Goal: Transaction & Acquisition: Purchase product/service

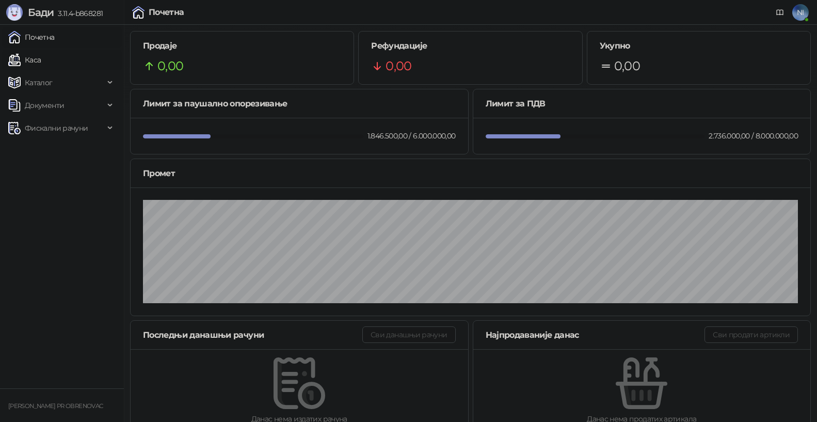
click at [41, 56] on link "Каса" at bounding box center [24, 60] width 33 height 21
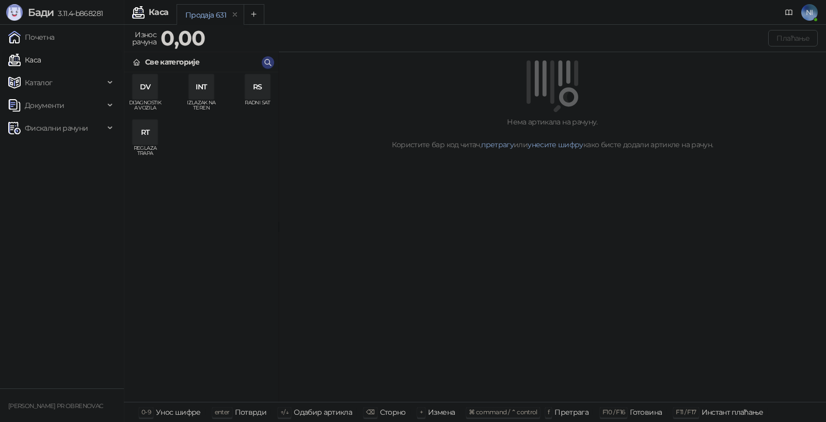
click at [149, 88] on div "DV" at bounding box center [145, 86] width 25 height 25
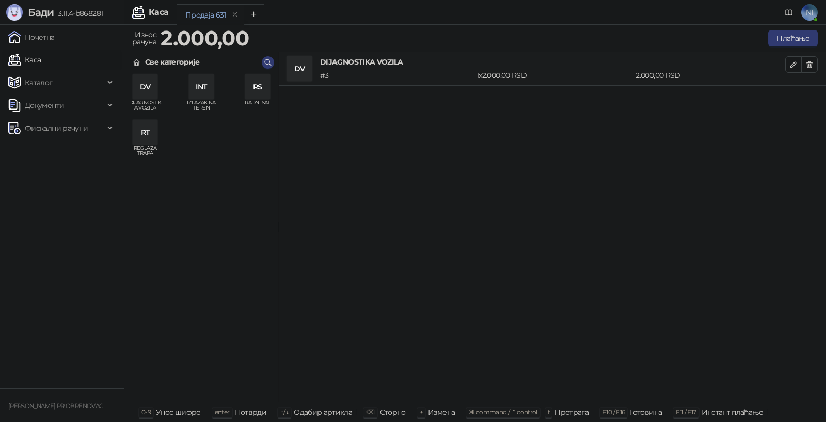
drag, startPoint x: 255, startPoint y: 89, endPoint x: 259, endPoint y: 139, distance: 49.7
click at [255, 90] on div "RS" at bounding box center [257, 86] width 25 height 25
click at [788, 35] on button "Плаћање" at bounding box center [793, 38] width 50 height 17
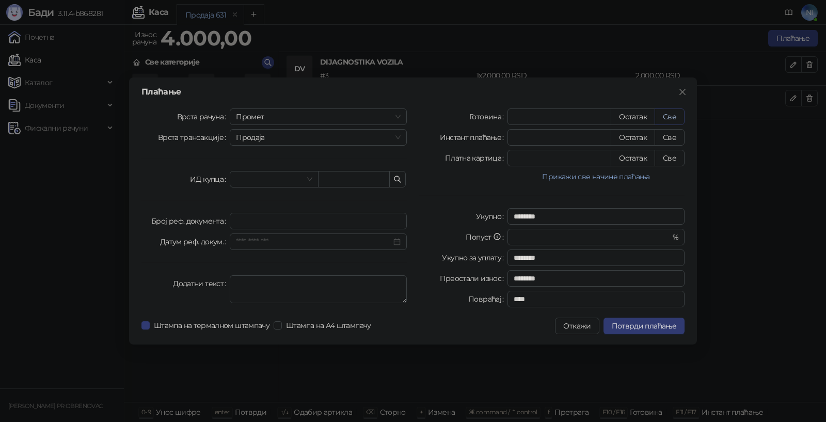
click at [668, 118] on button "Све" at bounding box center [669, 116] width 30 height 17
type input "****"
click at [641, 330] on span "Потврди плаћање" at bounding box center [643, 325] width 64 height 9
